Goal: Find specific page/section: Find specific page/section

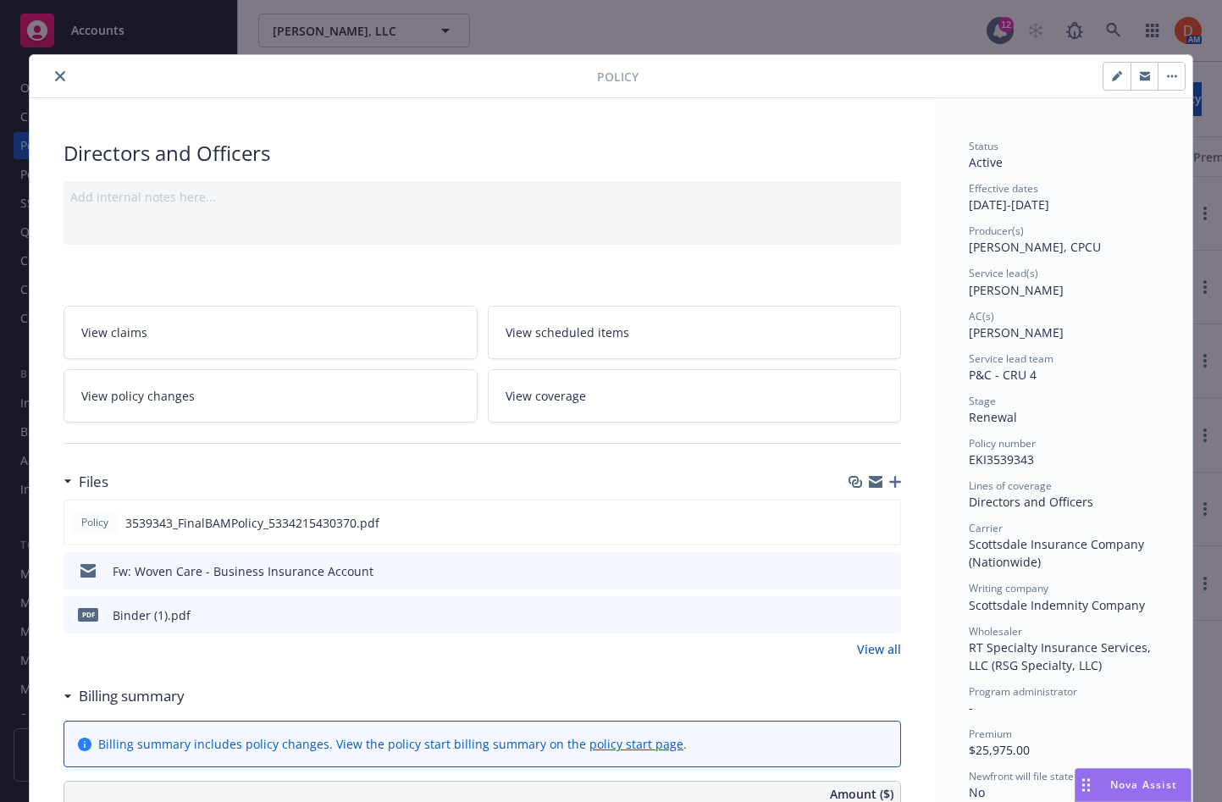
click at [68, 69] on button "close" at bounding box center [60, 76] width 20 height 20
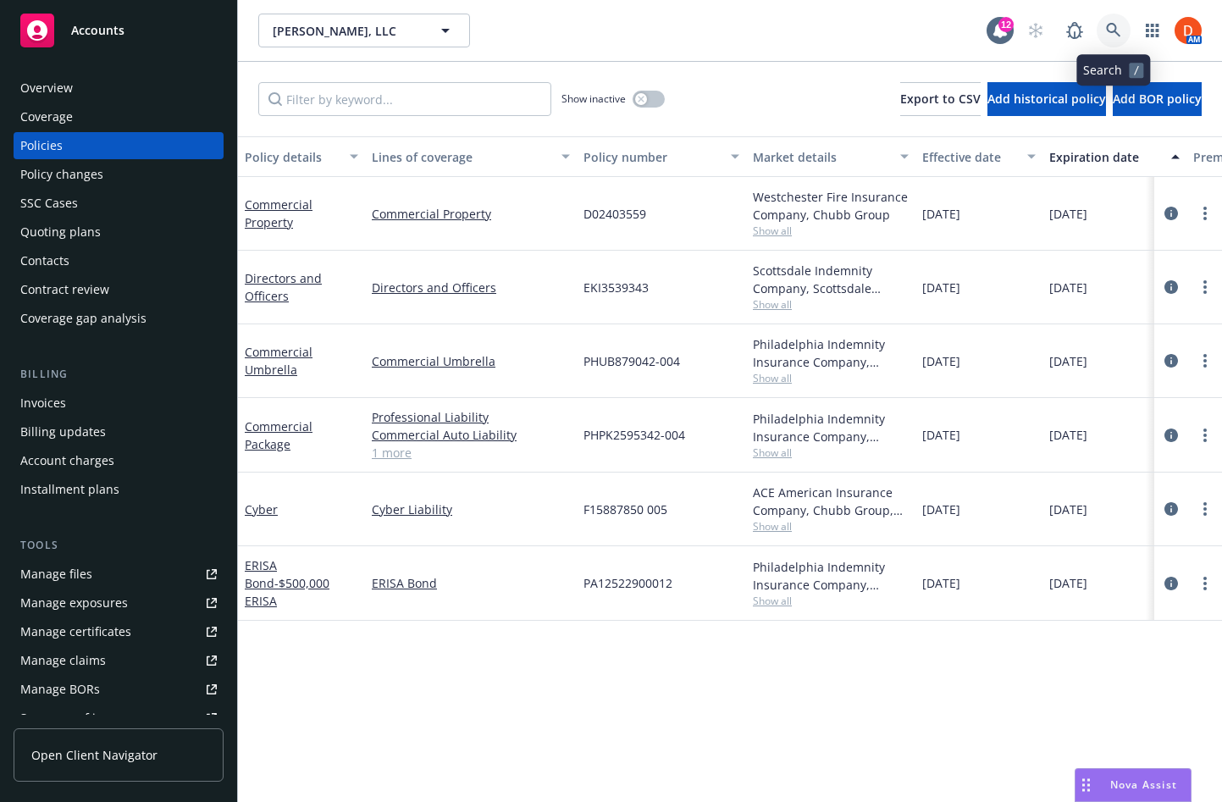
click at [1123, 32] on link at bounding box center [1114, 31] width 34 height 34
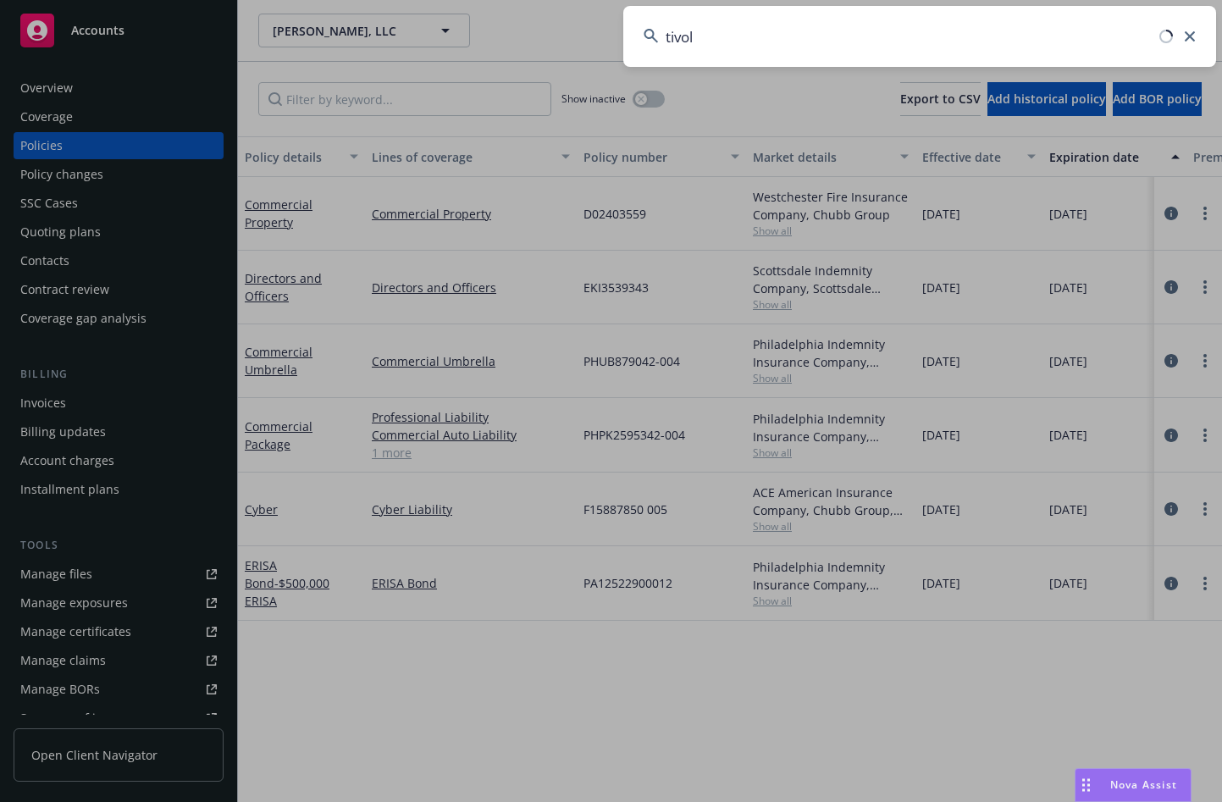
type input "tivoli"
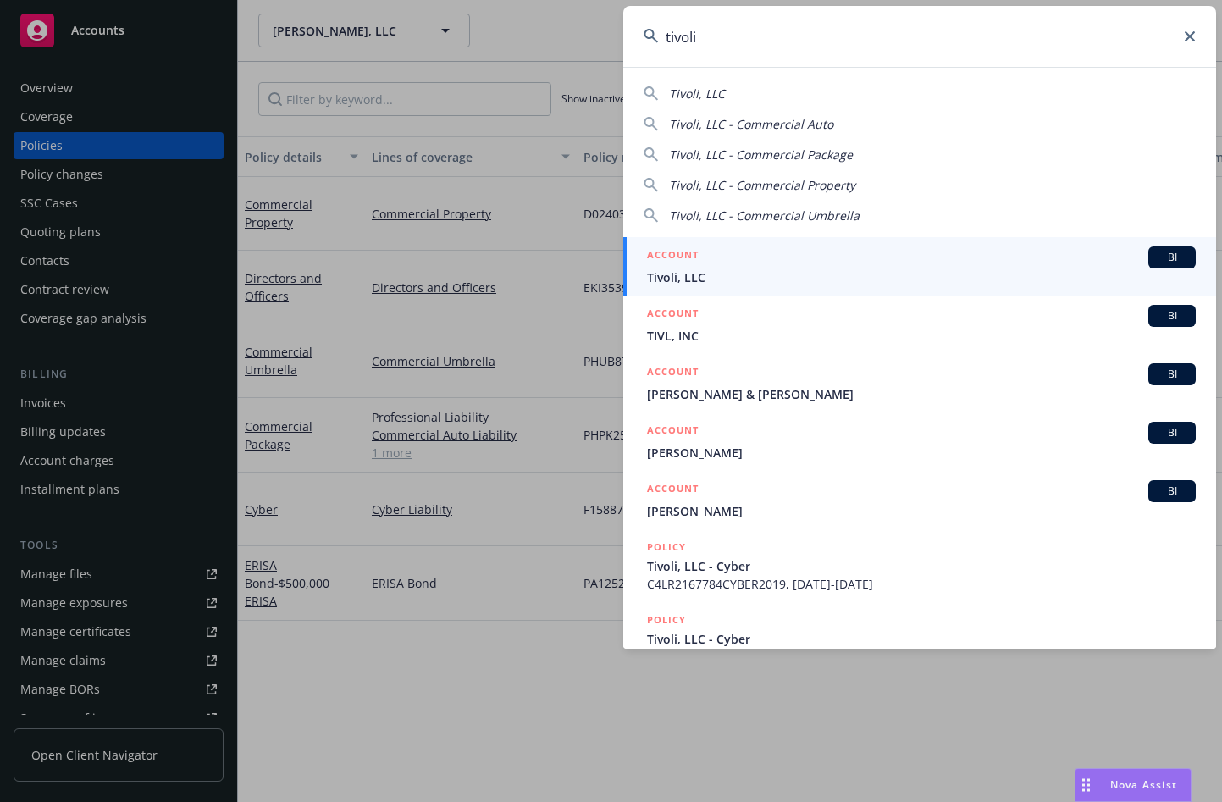
click at [899, 267] on div "ACCOUNT BI" at bounding box center [921, 257] width 549 height 22
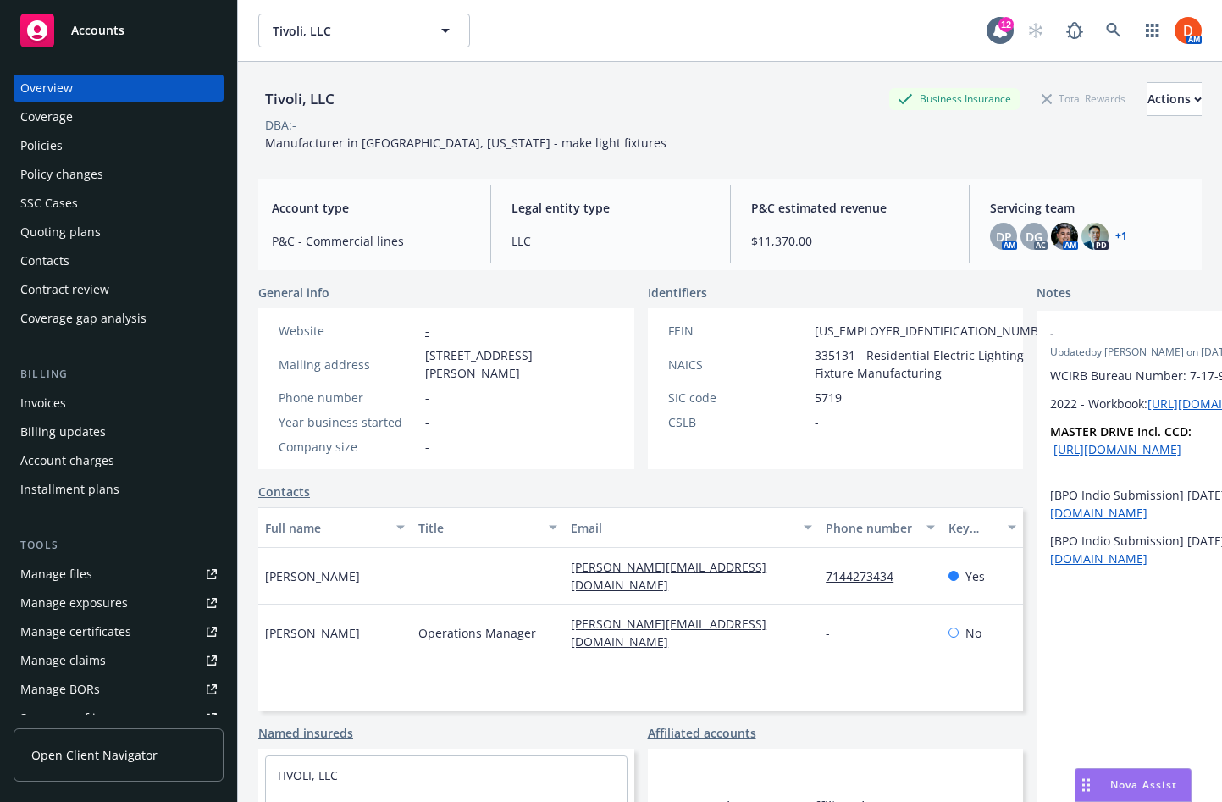
click at [53, 147] on div "Policies" at bounding box center [41, 145] width 42 height 27
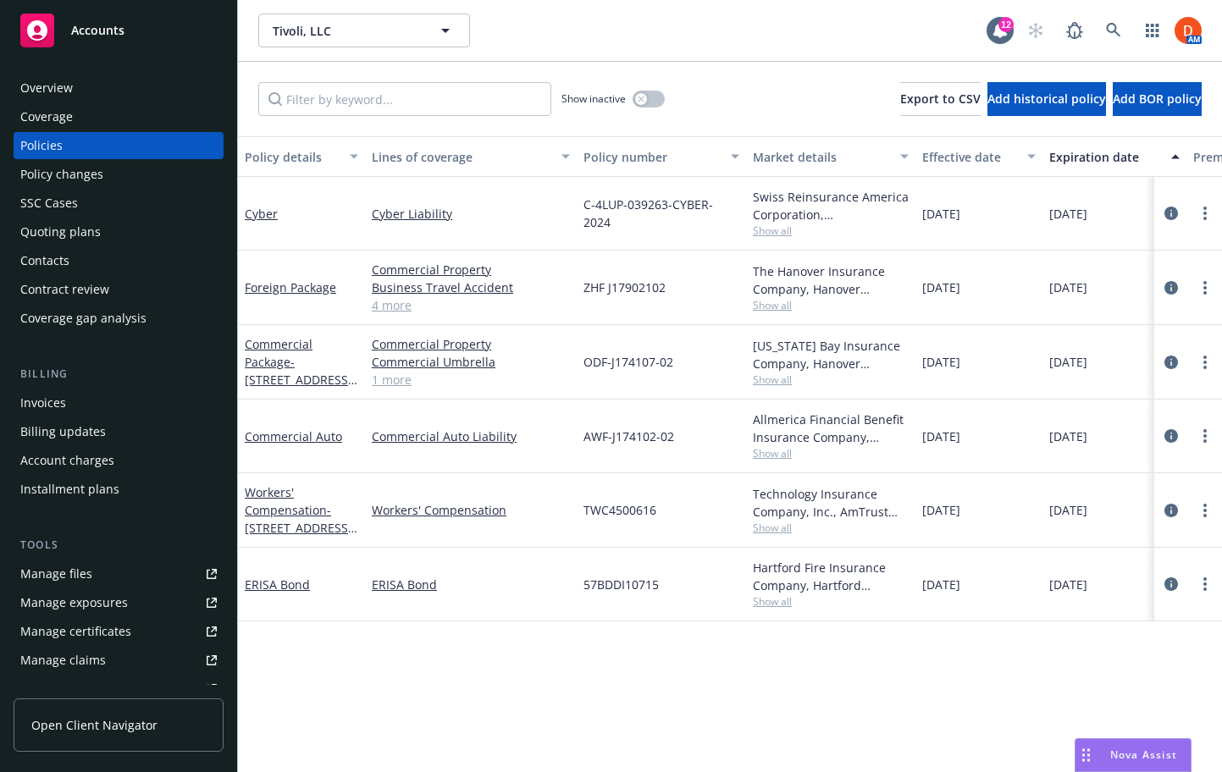
click at [130, 87] on div "Overview" at bounding box center [118, 88] width 196 height 27
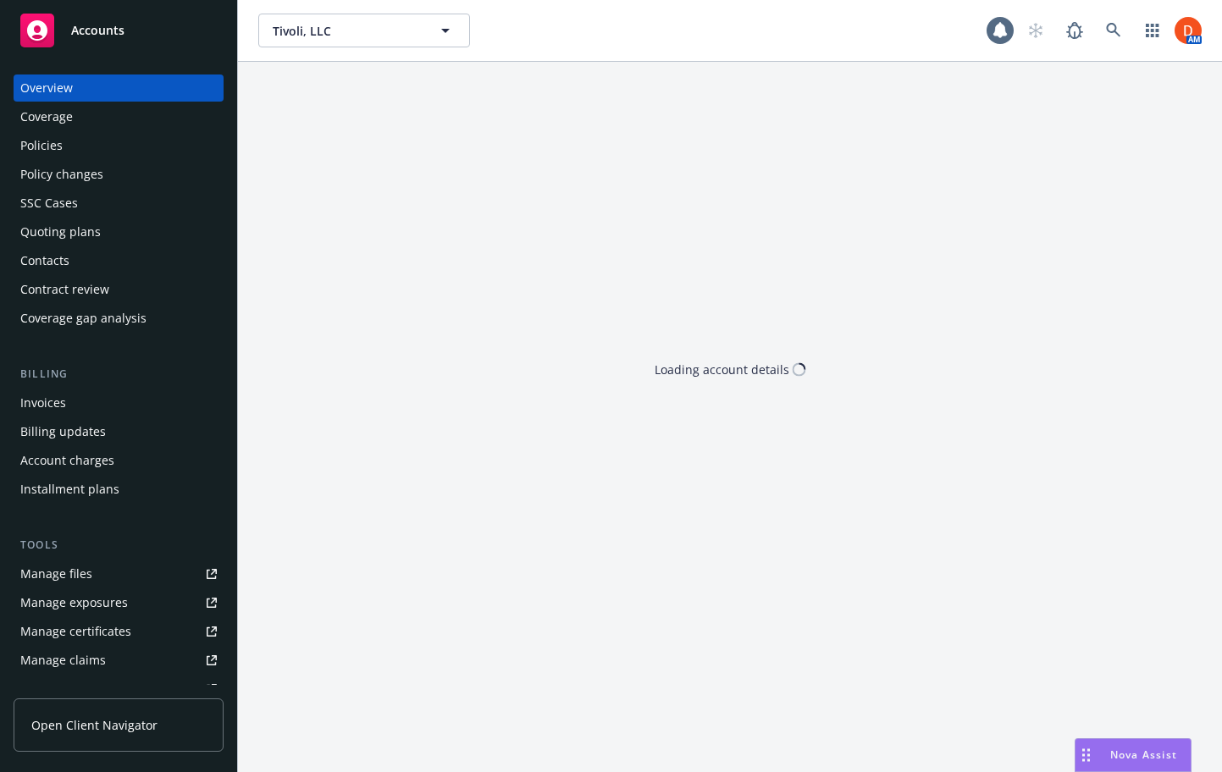
click at [86, 86] on div "Overview" at bounding box center [118, 88] width 196 height 27
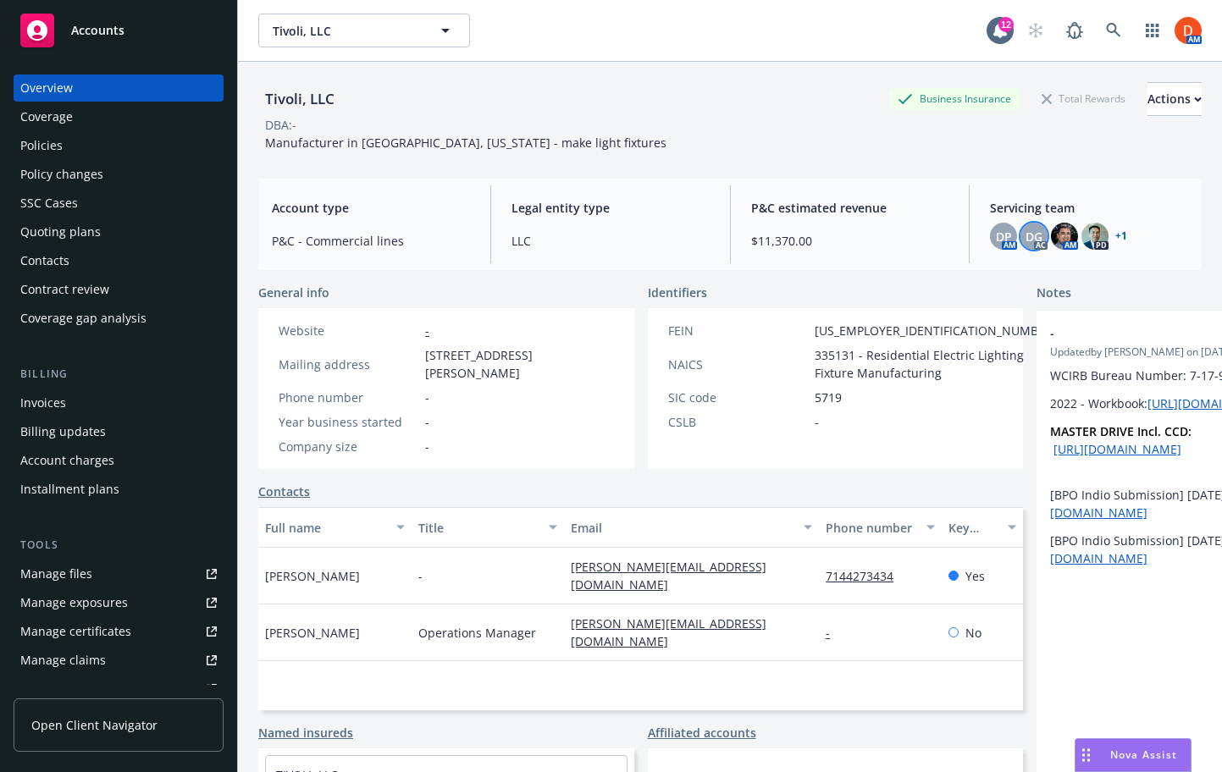
click at [1029, 230] on span "DG" at bounding box center [1034, 237] width 17 height 18
click at [1064, 236] on img at bounding box center [1064, 236] width 27 height 27
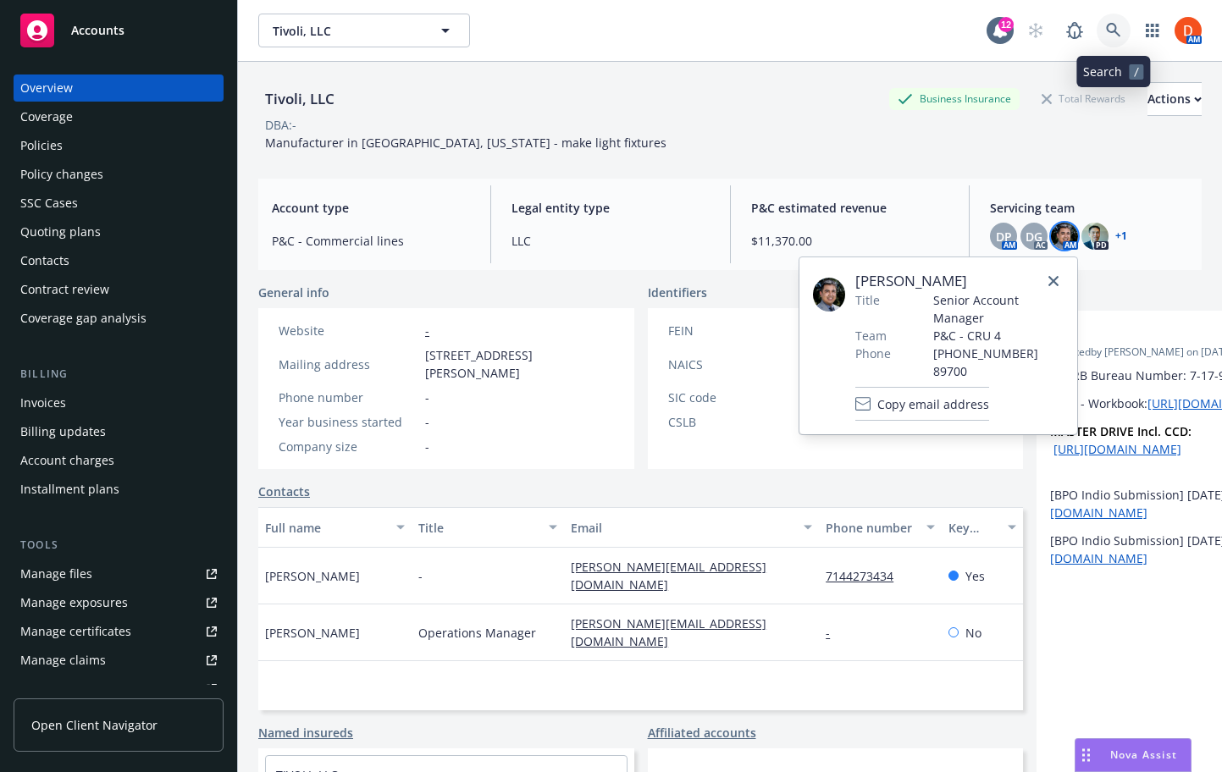
click at [1124, 30] on link at bounding box center [1114, 31] width 34 height 34
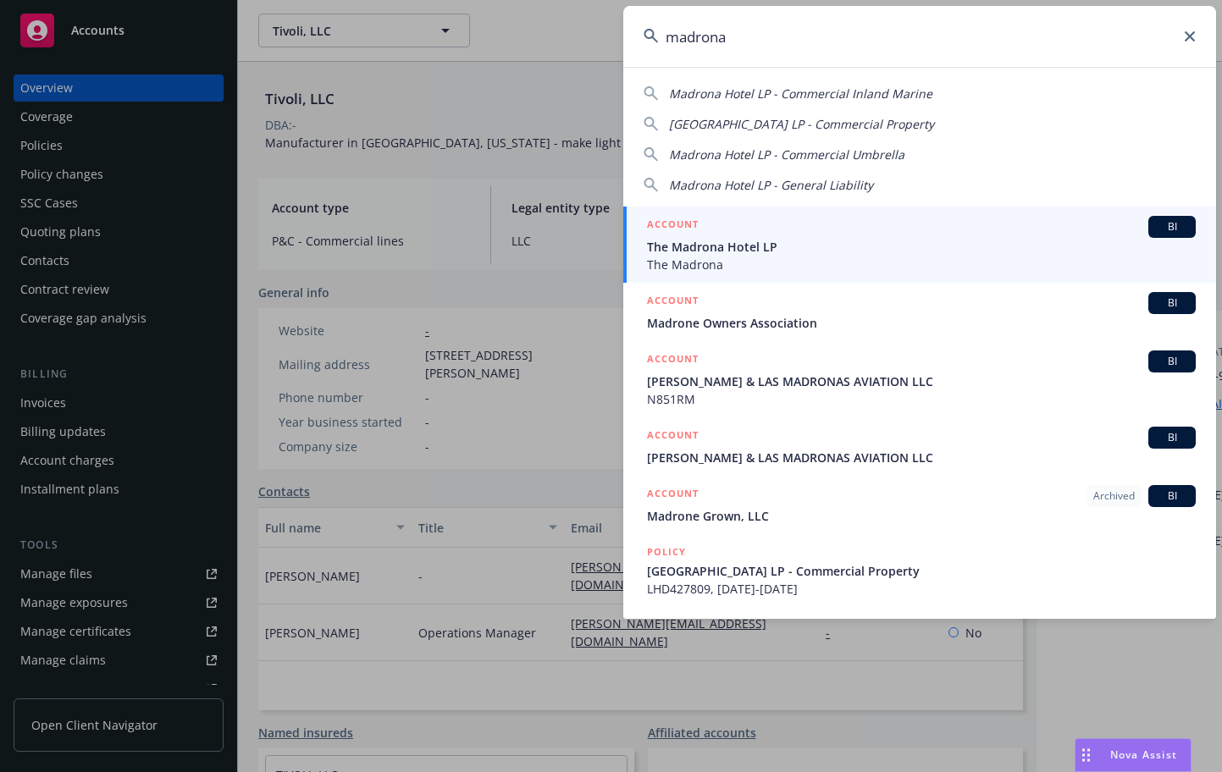
type input "madrona"
click at [803, 224] on div "ACCOUNT BI" at bounding box center [921, 227] width 549 height 22
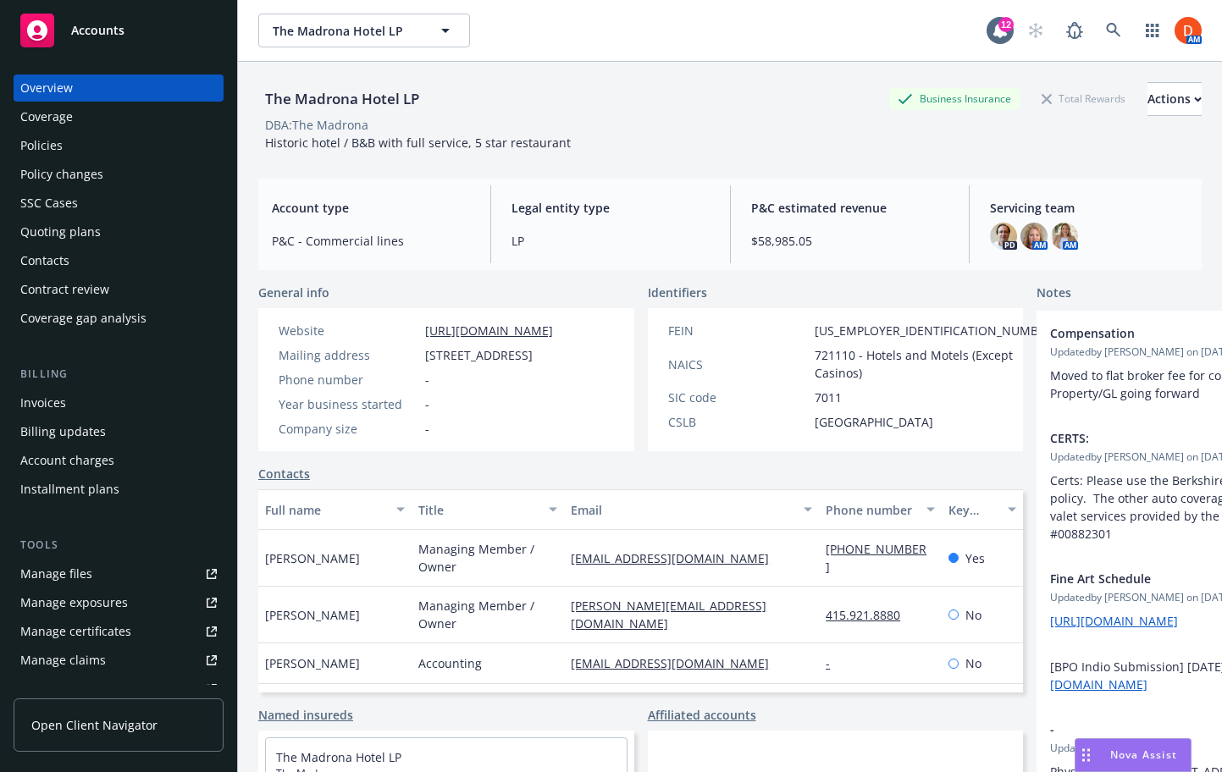
click at [167, 136] on div "Policies" at bounding box center [118, 145] width 196 height 27
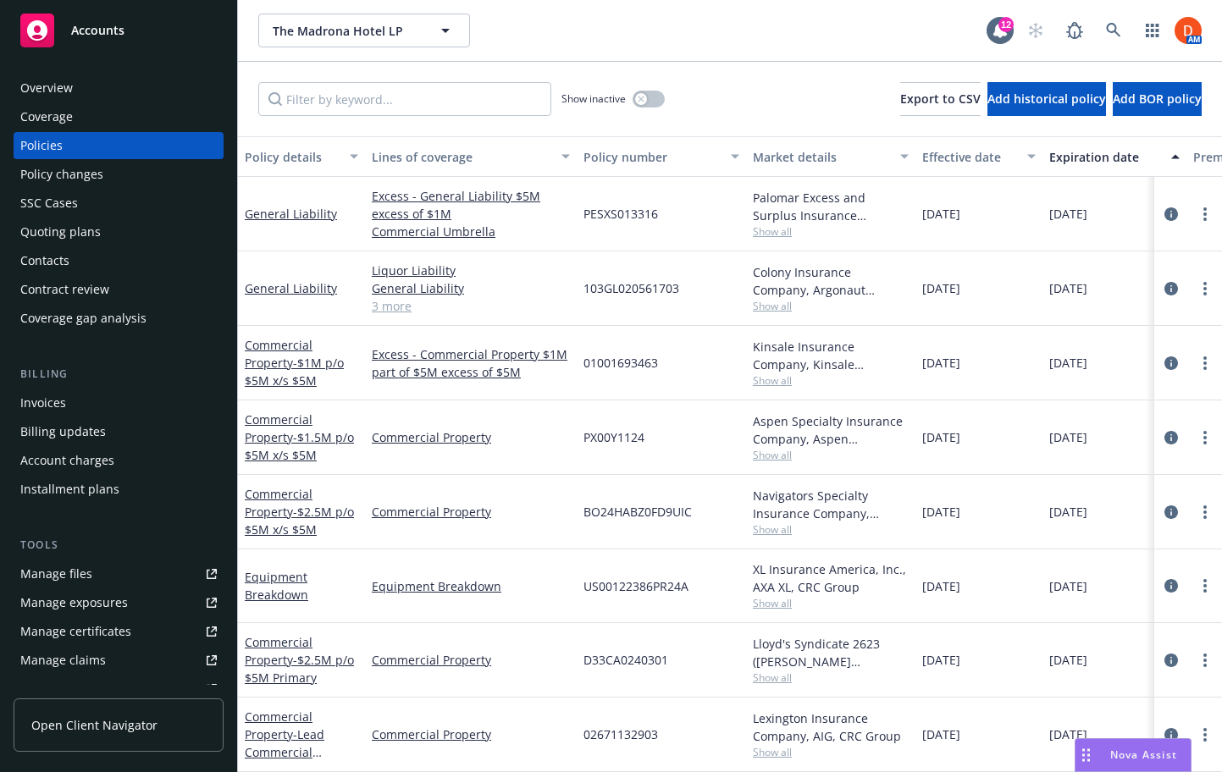
click at [775, 225] on span "Show all" at bounding box center [831, 231] width 156 height 14
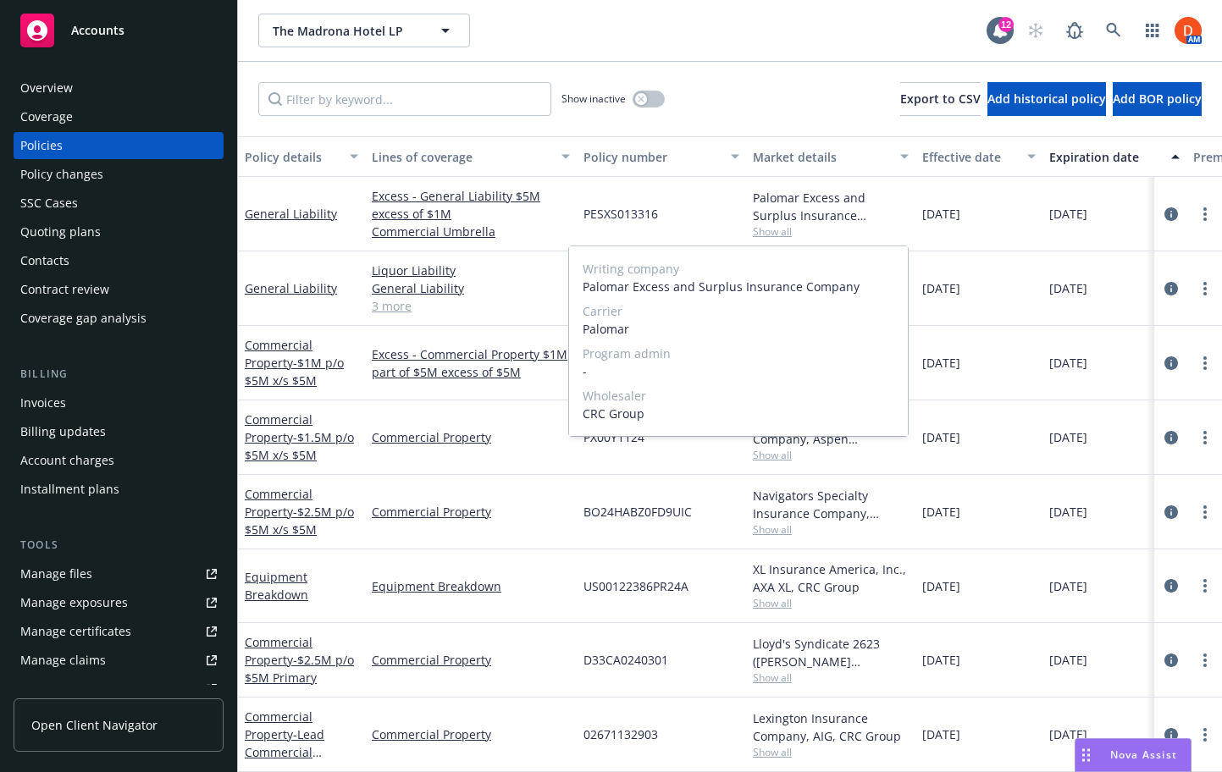
click at [850, 209] on div "Palomar Excess and Surplus Insurance Company, Palomar, CRC Group" at bounding box center [831, 207] width 156 height 36
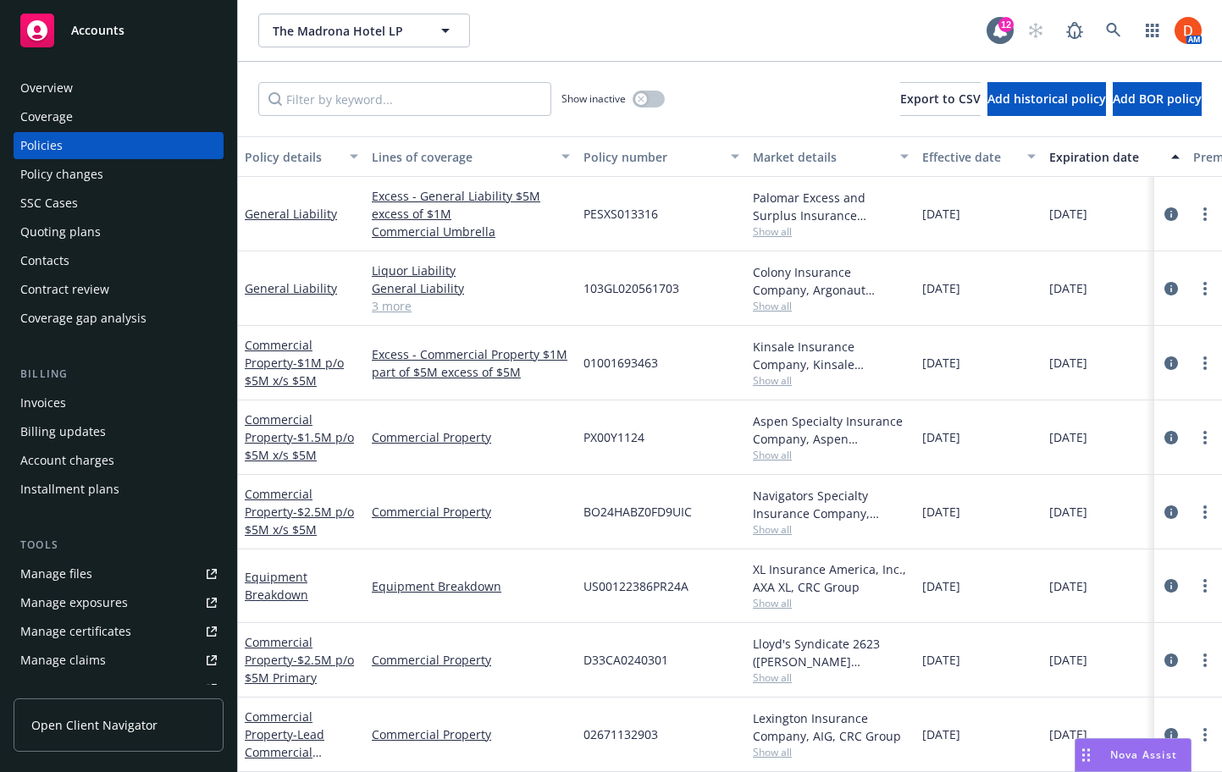
click at [776, 311] on span "Show all" at bounding box center [831, 306] width 156 height 14
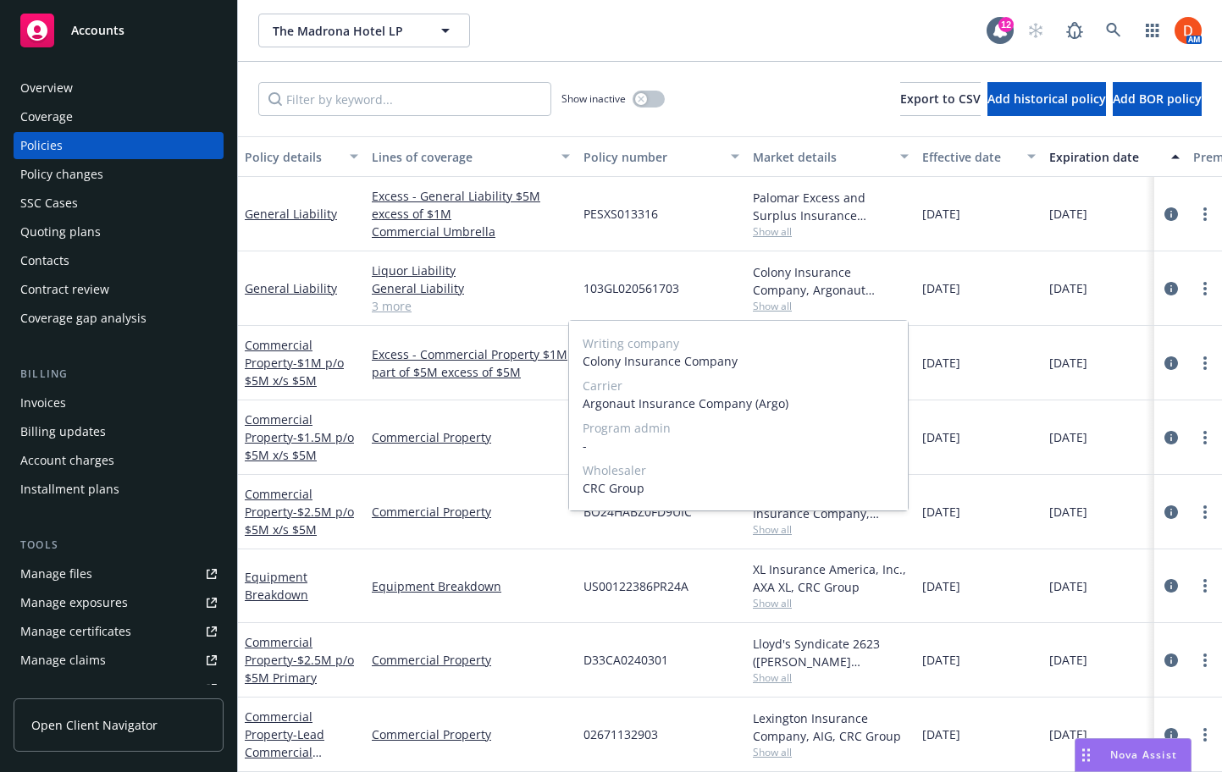
click at [836, 300] on span "Show all" at bounding box center [831, 306] width 156 height 14
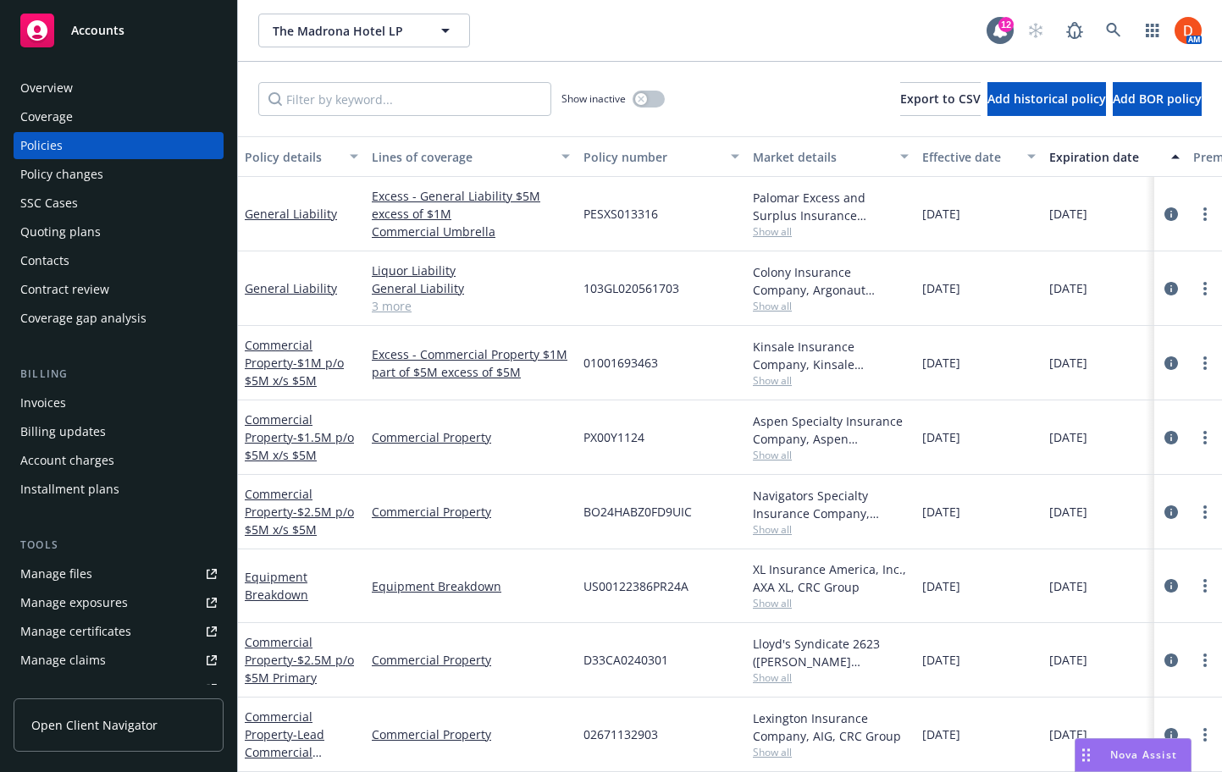
click at [777, 375] on span "Show all" at bounding box center [831, 381] width 156 height 14
click at [774, 448] on span "Show all" at bounding box center [831, 455] width 156 height 14
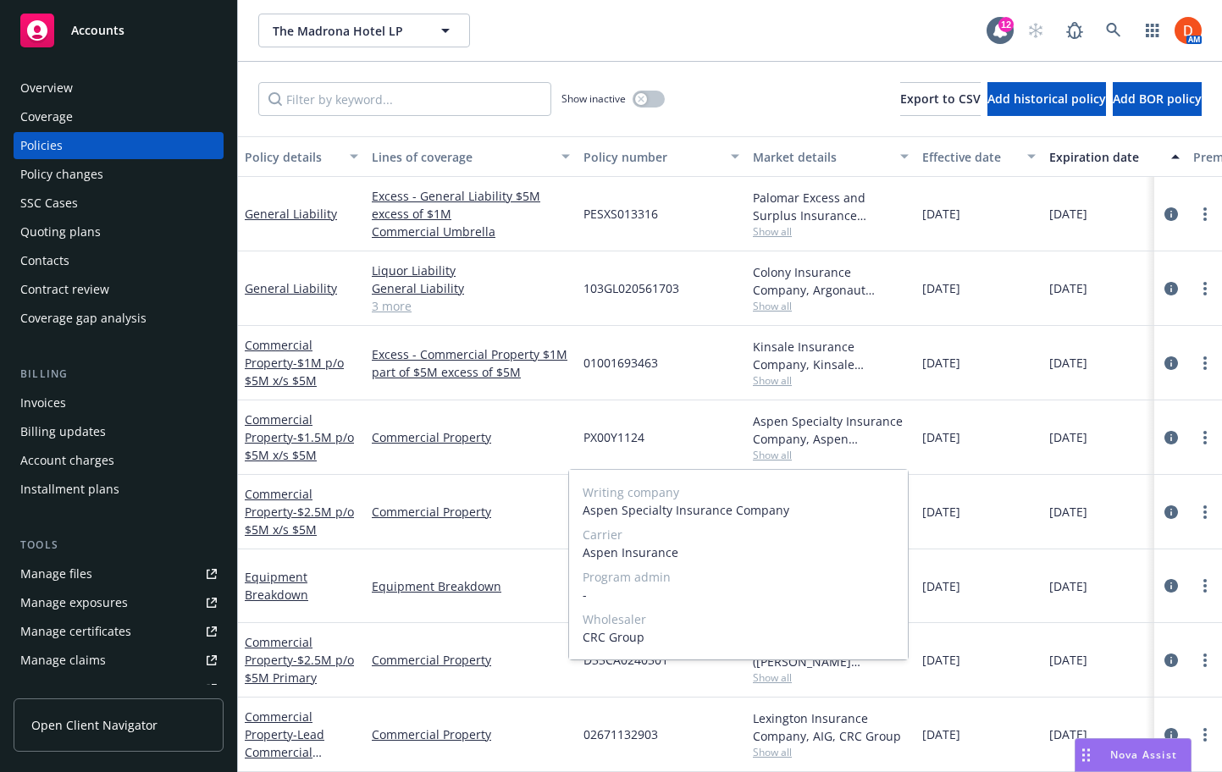
click at [733, 451] on div "PX00Y1124" at bounding box center [661, 438] width 169 height 75
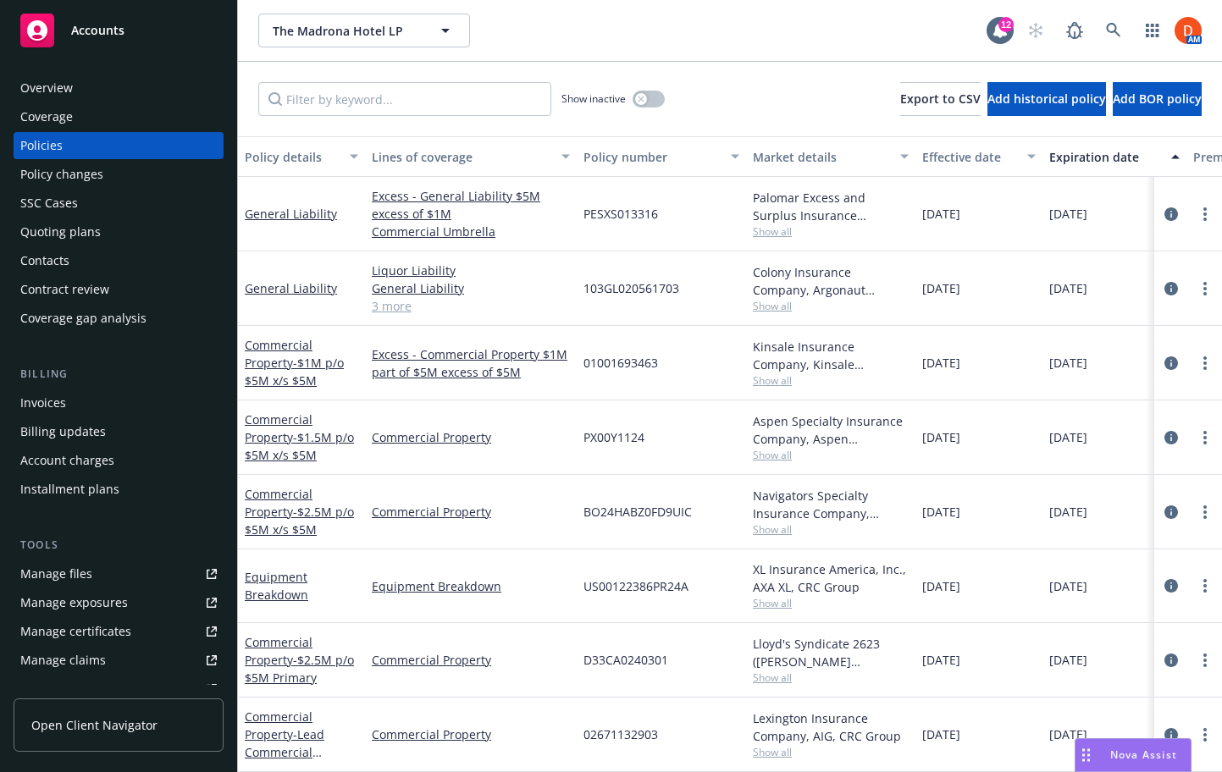
click at [766, 534] on span "Show all" at bounding box center [831, 530] width 156 height 14
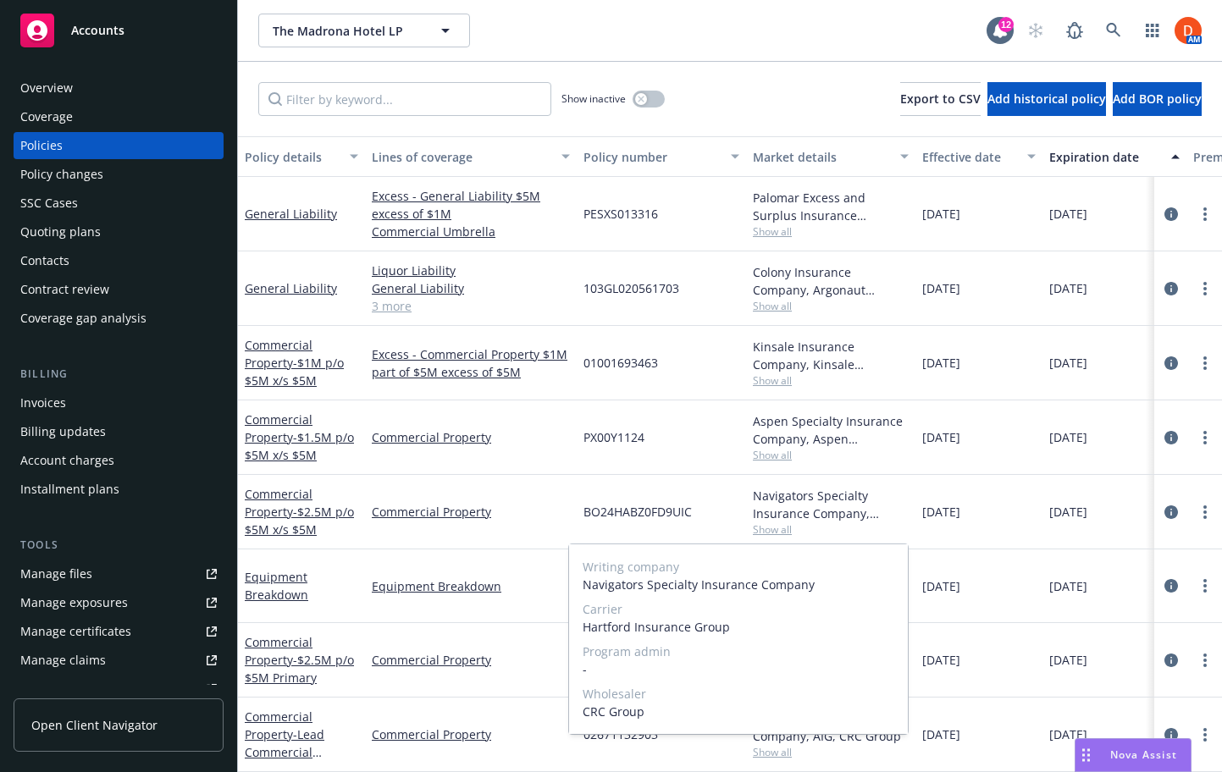
click at [725, 516] on div "BO24HABZ0FD9UIC" at bounding box center [661, 512] width 169 height 75
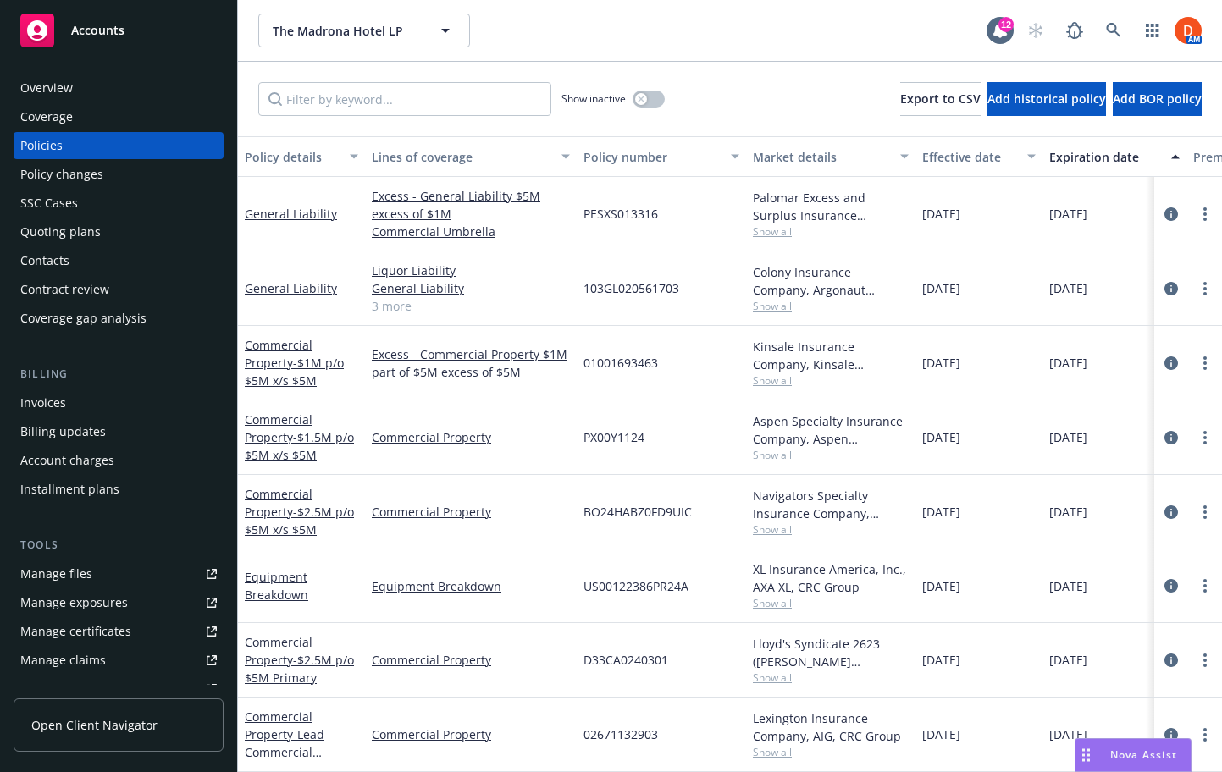
scroll to position [96, 0]
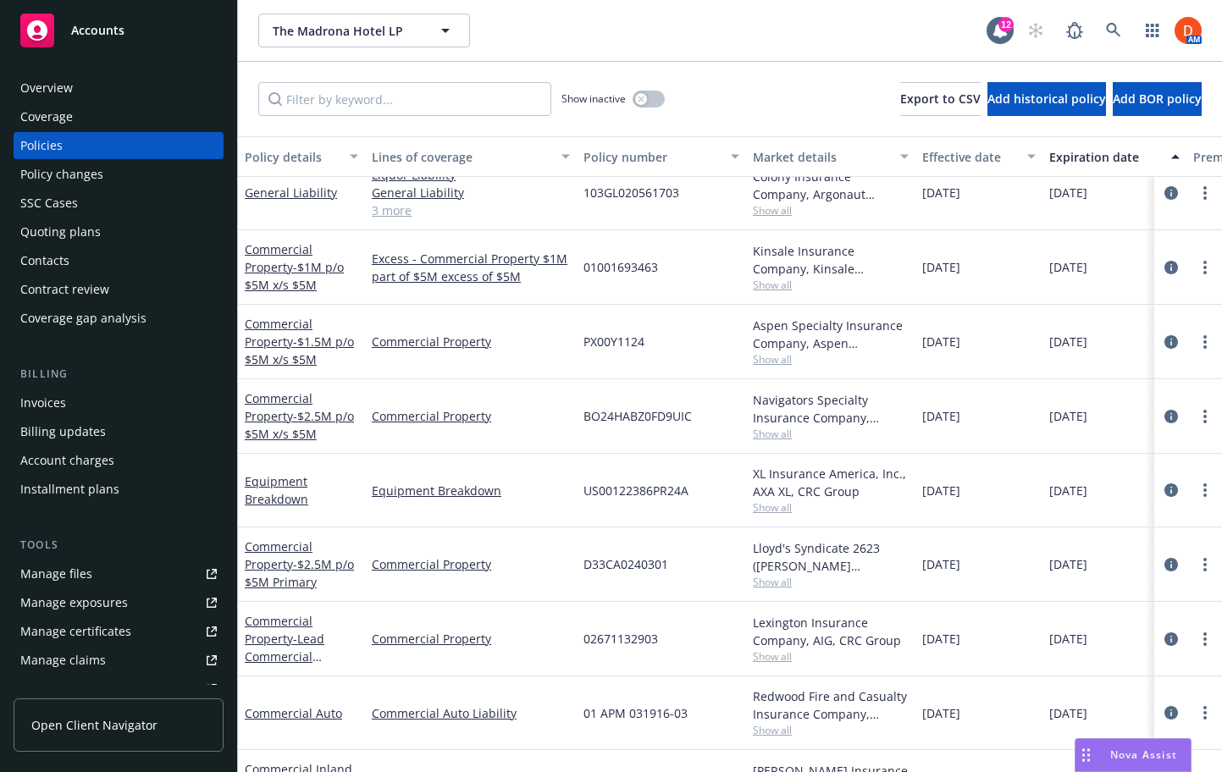
click at [780, 579] on span "Show all" at bounding box center [831, 582] width 156 height 14
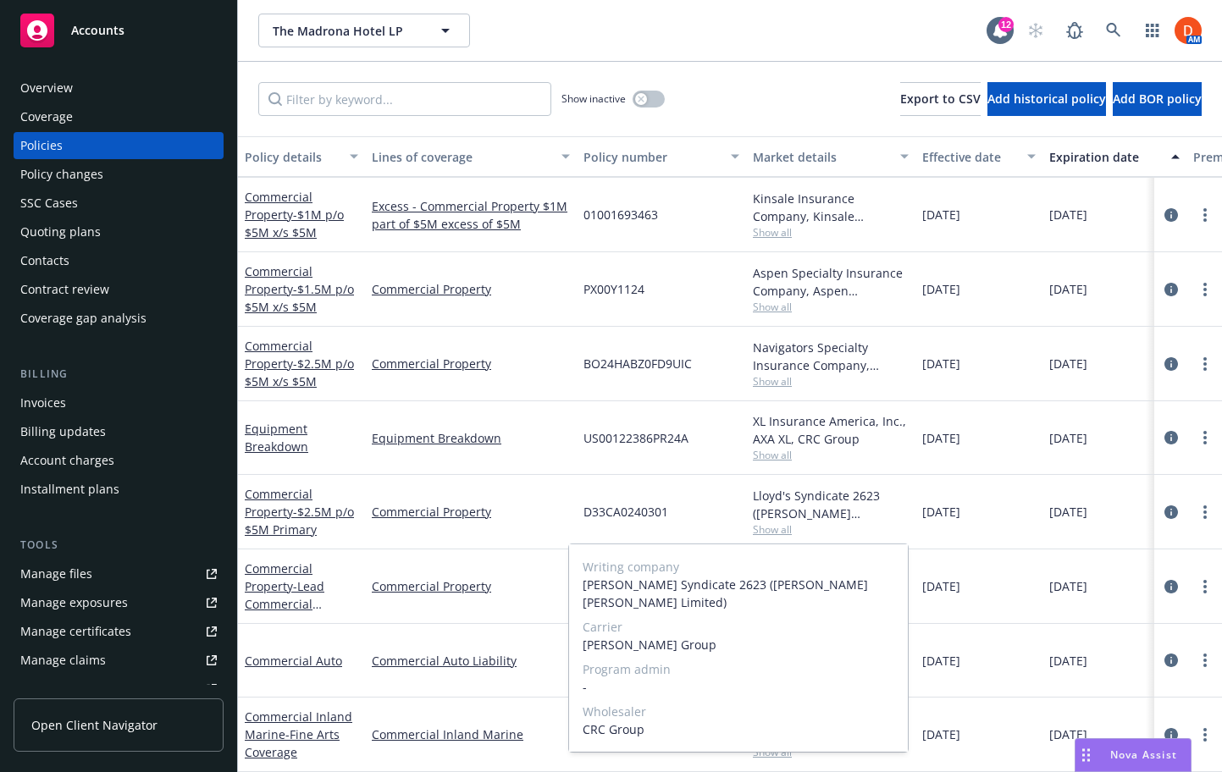
click at [955, 639] on div "[DATE]" at bounding box center [979, 661] width 127 height 74
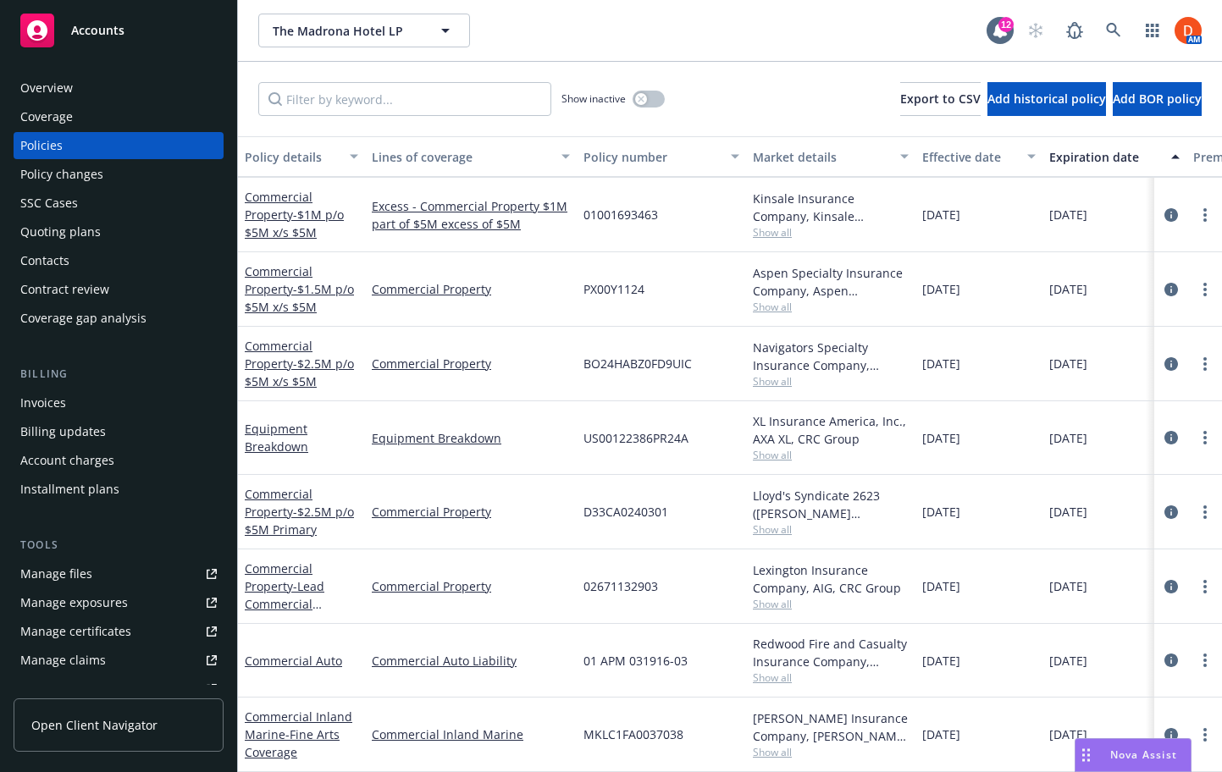
click at [772, 679] on span "Show all" at bounding box center [831, 678] width 156 height 14
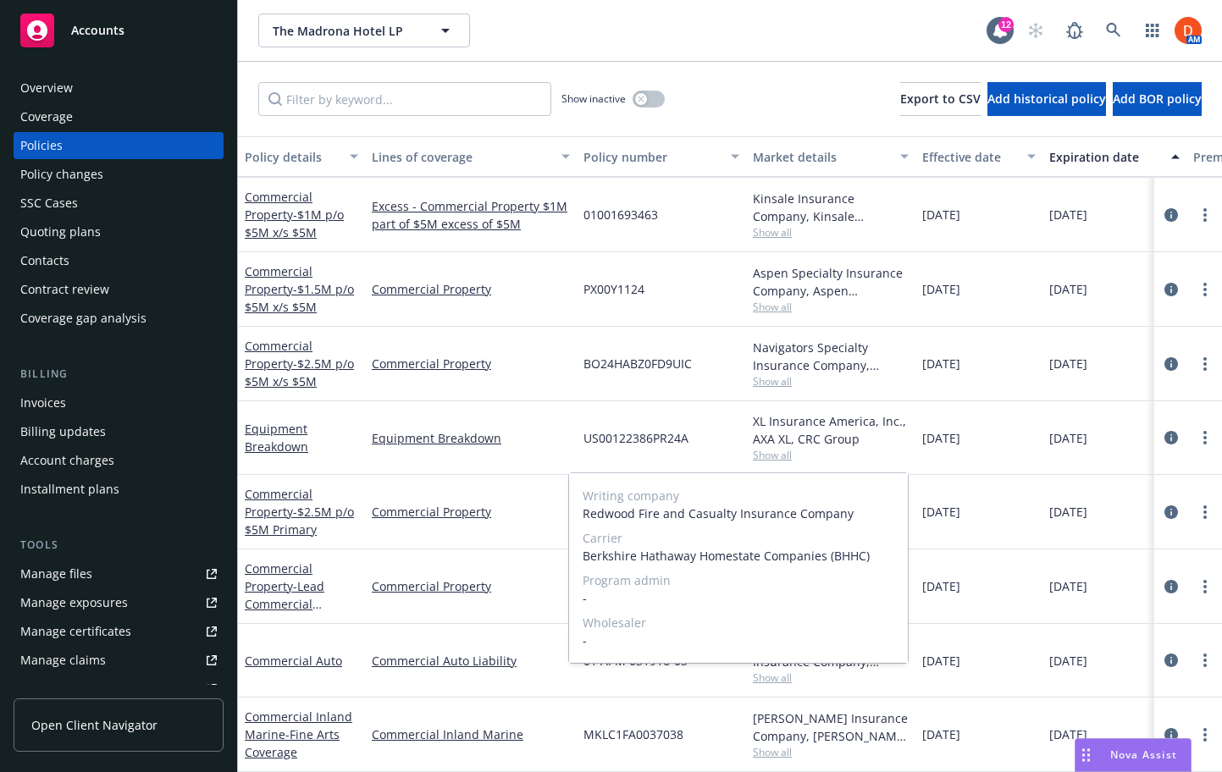
click at [860, 694] on div "Redwood Fire and Casualty Insurance Company, Berkshire Hathaway Homestate Compa…" at bounding box center [830, 661] width 169 height 74
